Goal: Task Accomplishment & Management: Complete application form

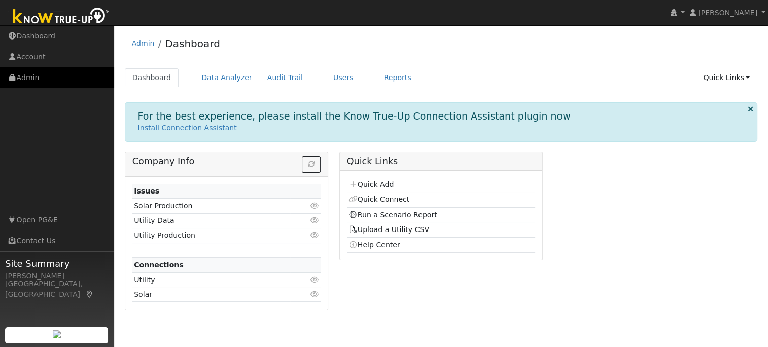
click at [33, 79] on link "Admin" at bounding box center [57, 77] width 114 height 21
click at [376, 185] on link "Quick Add" at bounding box center [370, 184] width 45 height 8
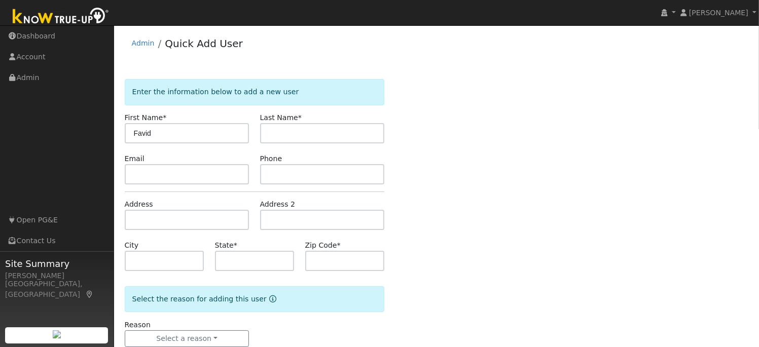
type input "Favid"
type input "[PERSON_NAME]"
click at [159, 179] on input "text" at bounding box center [187, 174] width 125 height 20
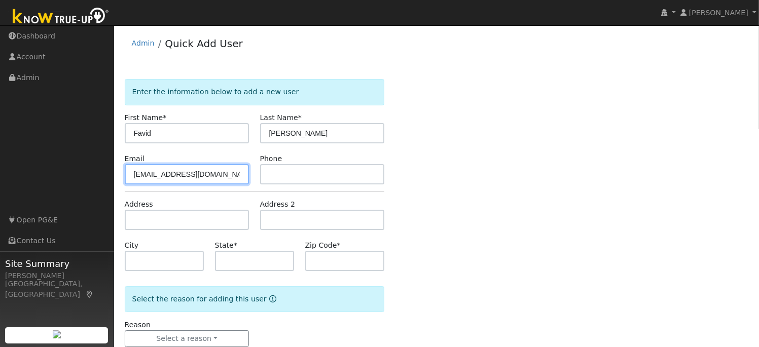
type input "[EMAIL_ADDRESS][DOMAIN_NAME]"
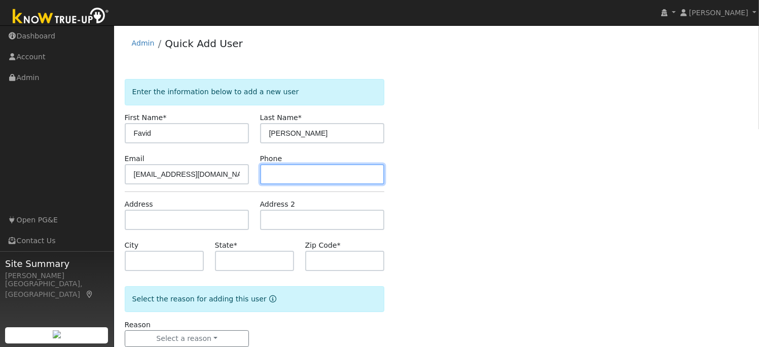
drag, startPoint x: 270, startPoint y: 175, endPoint x: 276, endPoint y: 170, distance: 7.6
click at [270, 174] on input "text" at bounding box center [322, 174] width 125 height 20
type input "[PHONE_NUMBER]"
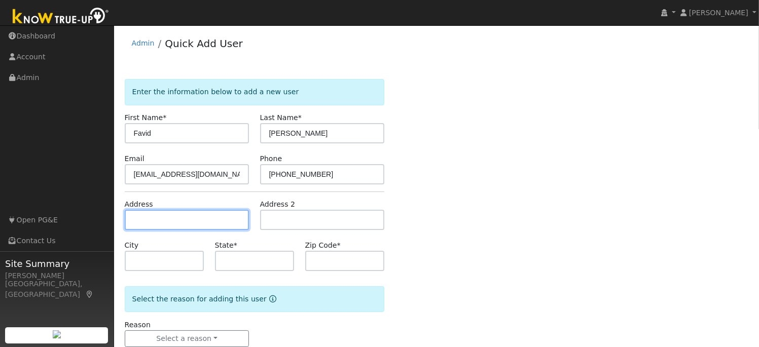
click at [133, 224] on input "text" at bounding box center [187, 220] width 125 height 20
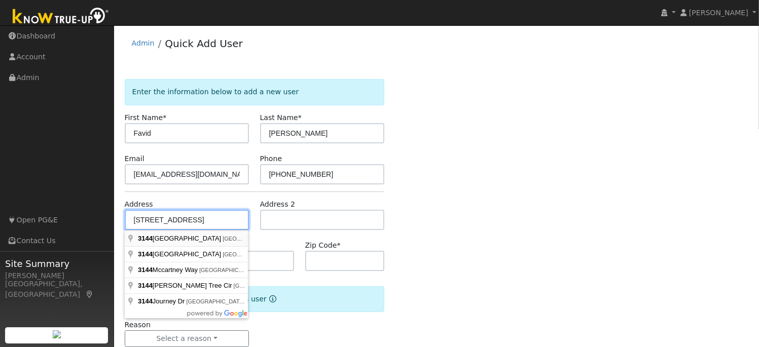
type input "[STREET_ADDRESS]"
type input "Stockton"
type input "CA"
type input "95219"
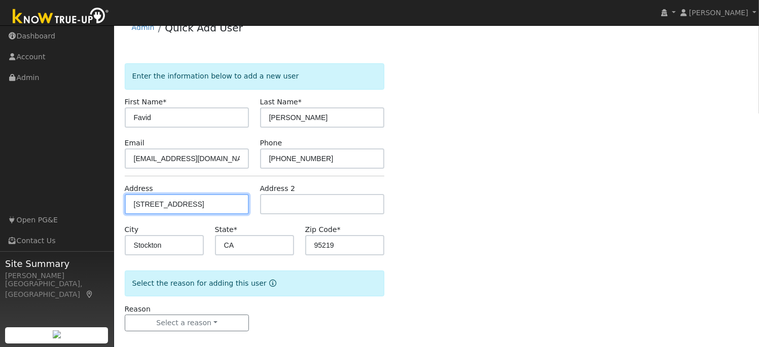
scroll to position [24, 0]
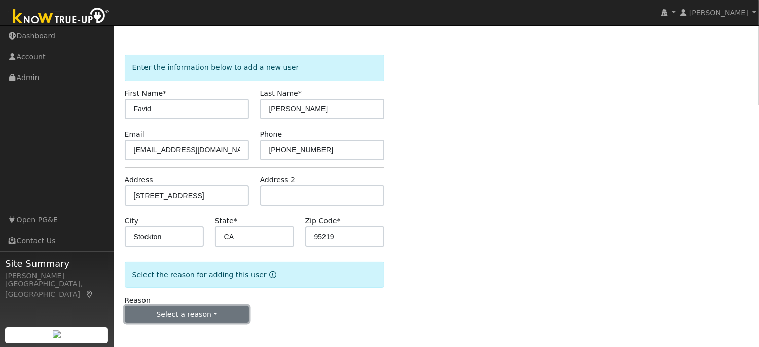
click at [218, 312] on button "Select a reason" at bounding box center [187, 314] width 125 height 17
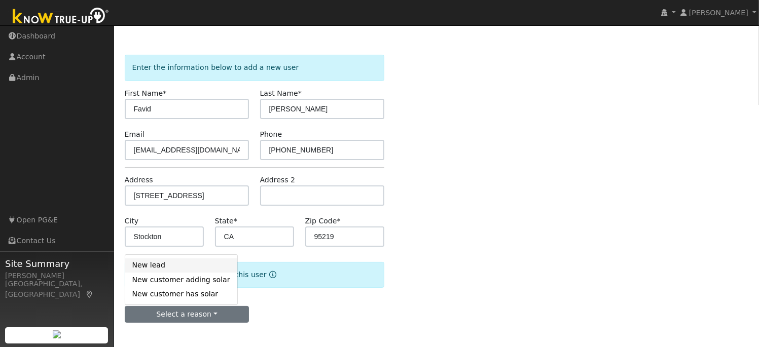
click at [167, 268] on link "New lead" at bounding box center [181, 266] width 112 height 14
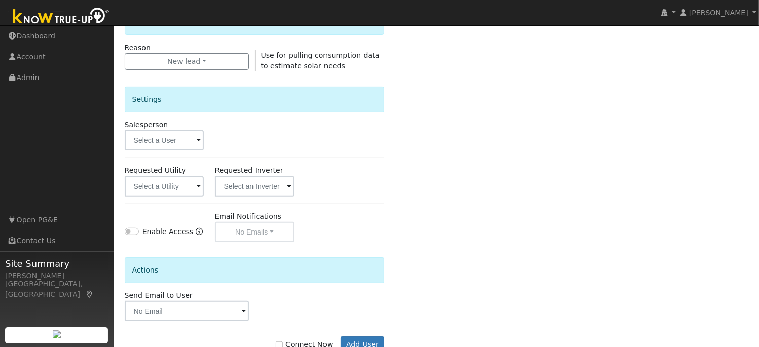
scroll to position [287, 0]
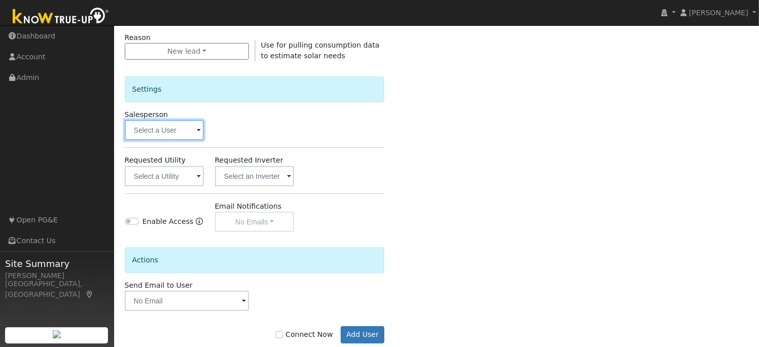
click at [203, 131] on input "text" at bounding box center [165, 130] width 80 height 20
click at [197, 131] on div at bounding box center [165, 130] width 80 height 20
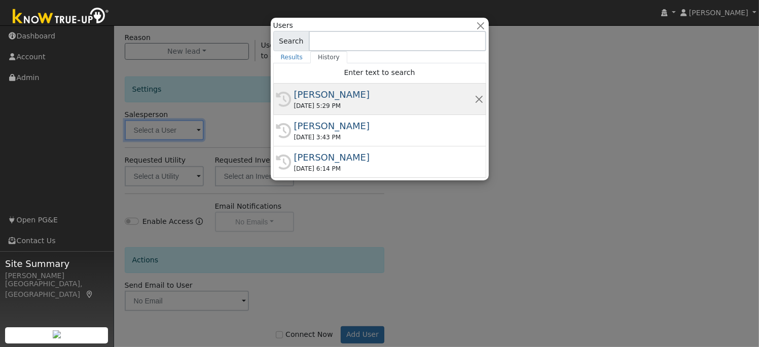
click at [303, 102] on div "[DATE] 5:29 PM" at bounding box center [384, 105] width 180 height 9
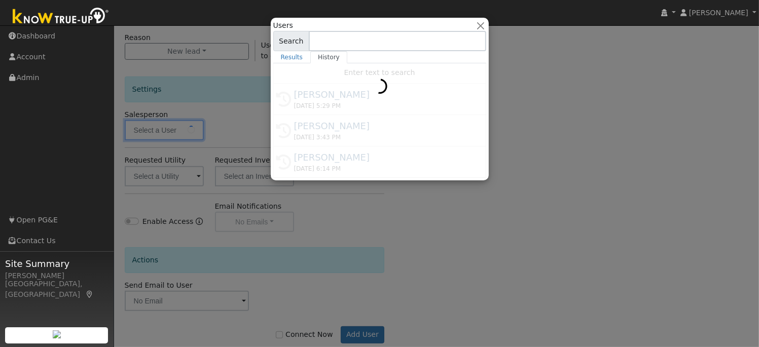
type input "[PERSON_NAME]"
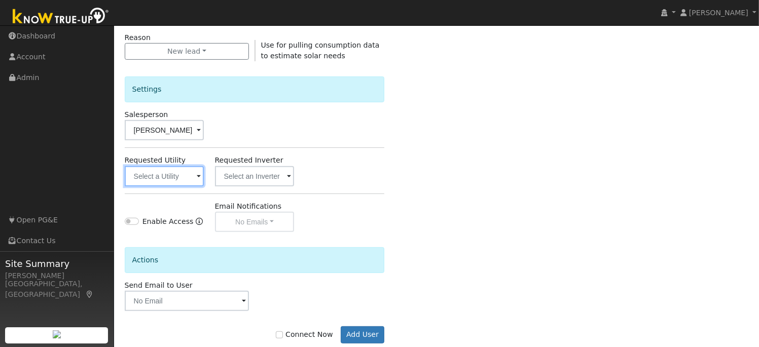
click at [196, 178] on input "text" at bounding box center [165, 176] width 80 height 20
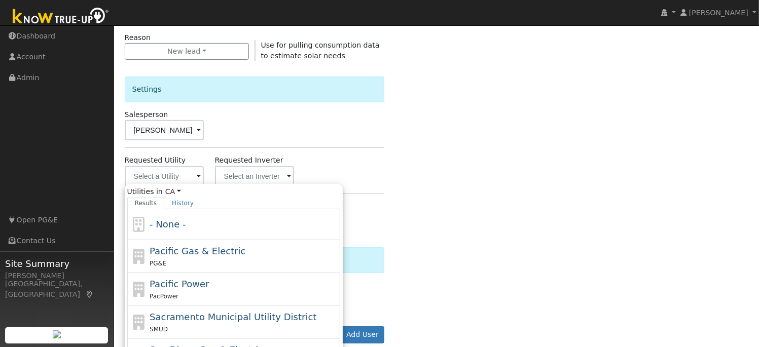
drag, startPoint x: 180, startPoint y: 251, endPoint x: 214, endPoint y: 223, distance: 44.3
click at [181, 251] on span "Pacific Gas & Electric" at bounding box center [198, 251] width 96 height 11
type input "Pacific Gas & Electric"
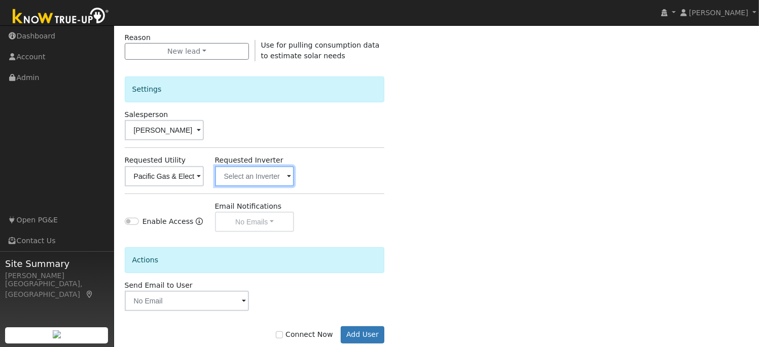
click at [204, 176] on input "text" at bounding box center [165, 176] width 80 height 20
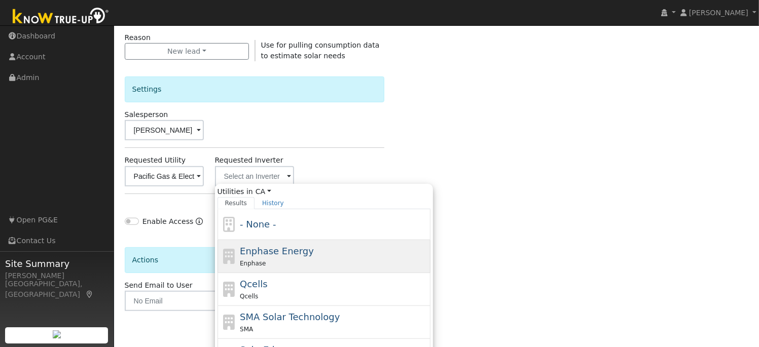
click at [268, 251] on span "Enphase Energy" at bounding box center [277, 251] width 74 height 11
type input "Enphase Energy"
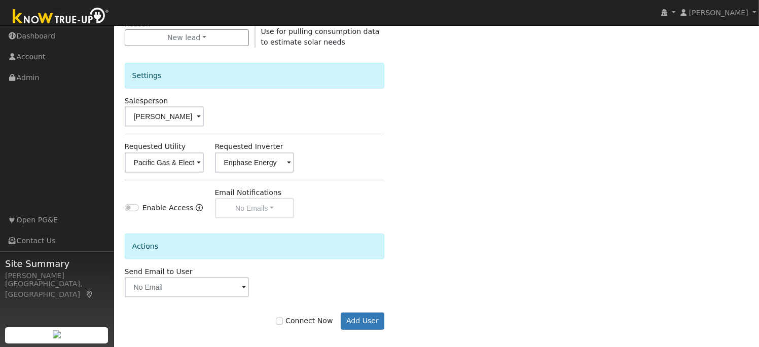
scroll to position [308, 0]
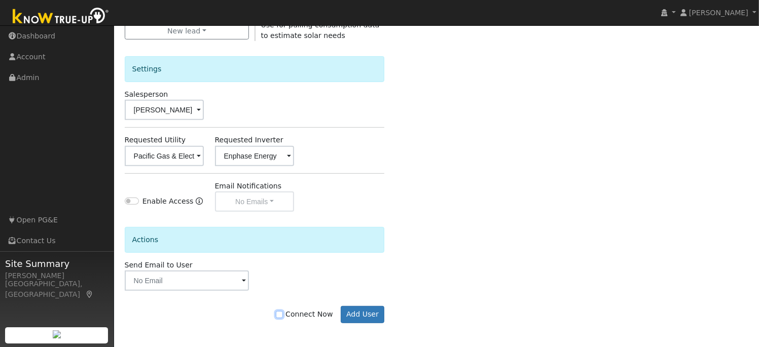
click at [283, 313] on input "Connect Now" at bounding box center [279, 314] width 7 height 7
checkbox input "true"
click at [370, 310] on button "Add User" at bounding box center [363, 314] width 44 height 17
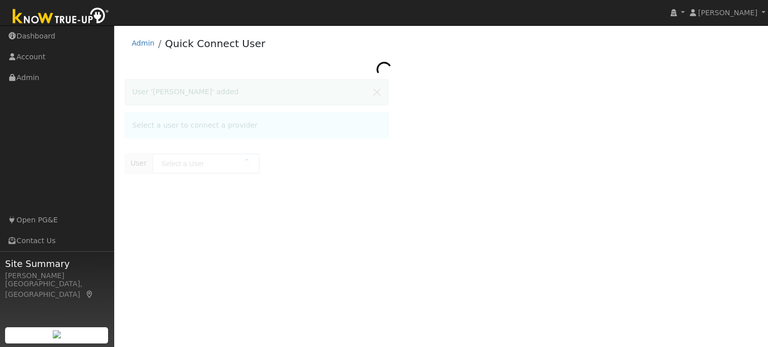
type input "[PERSON_NAME]"
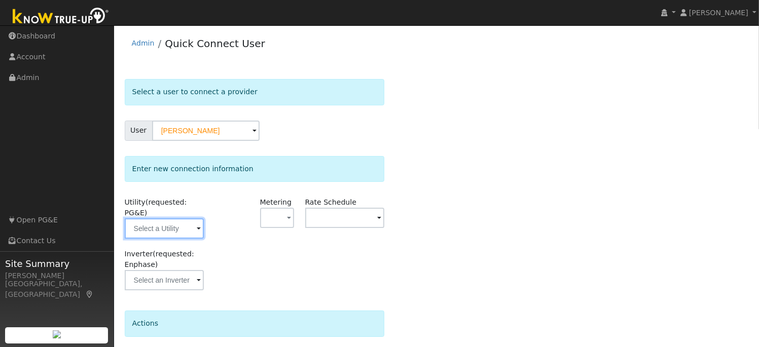
click at [191, 219] on input "text" at bounding box center [165, 228] width 80 height 20
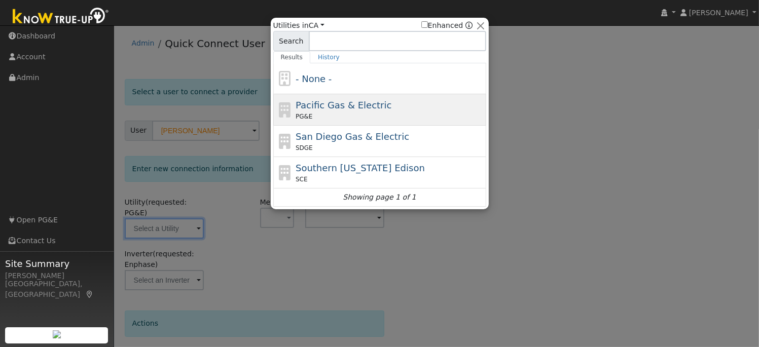
click at [309, 108] on span "Pacific Gas & Electric" at bounding box center [344, 105] width 96 height 11
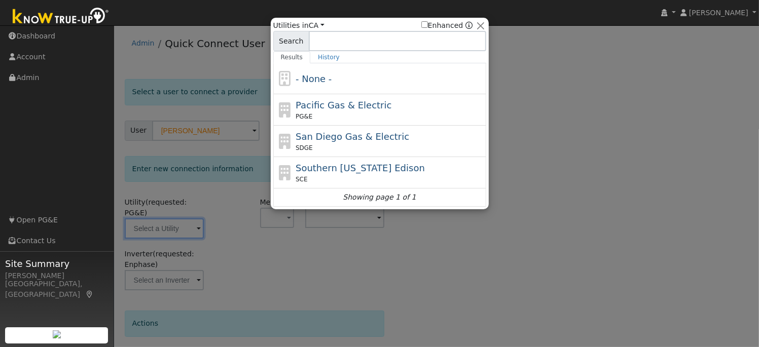
type input "PG&E"
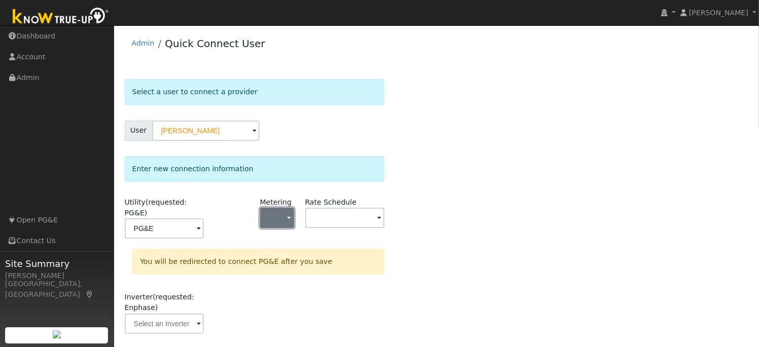
click at [285, 216] on button "button" at bounding box center [277, 218] width 34 height 20
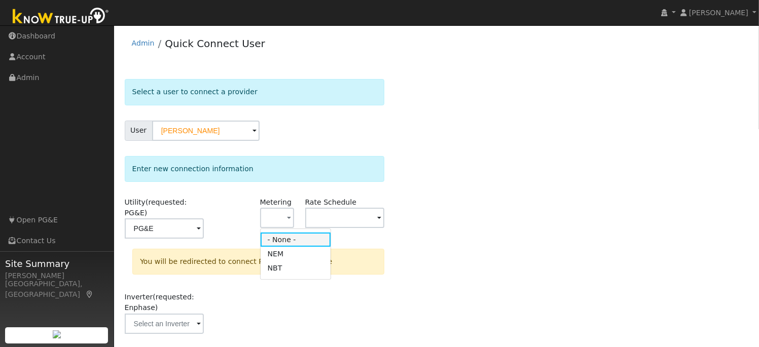
click at [288, 244] on link "- None -" at bounding box center [296, 240] width 70 height 14
click at [201, 224] on span at bounding box center [199, 230] width 4 height 12
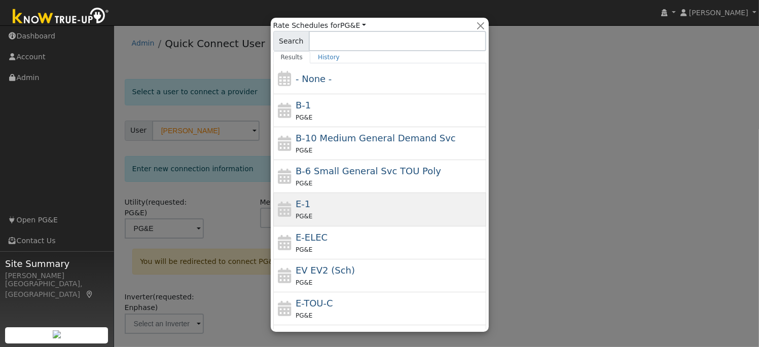
click at [335, 205] on div "E-1 PG&E" at bounding box center [390, 209] width 188 height 24
type input "E-1"
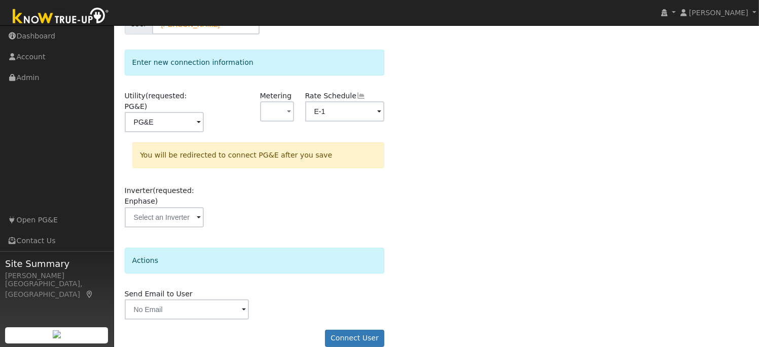
scroll to position [109, 0]
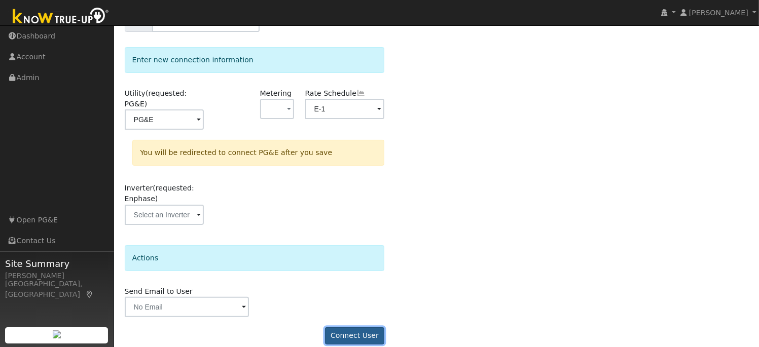
click at [352, 327] on button "Connect User" at bounding box center [355, 335] width 60 height 17
